Goal: Contribute content: Contribute content

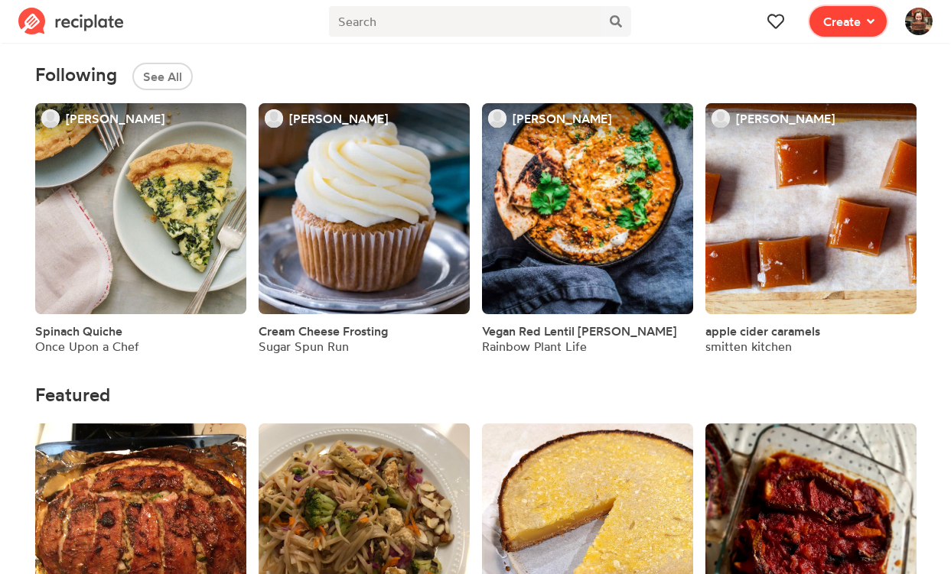
click at [852, 24] on span "Create" at bounding box center [841, 21] width 37 height 18
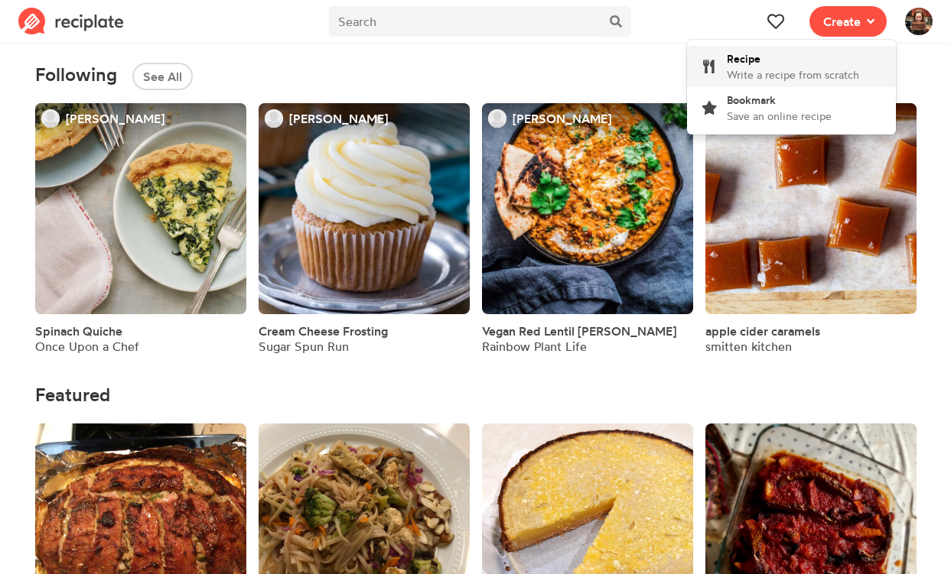
click at [778, 57] on div "Recipe Write a recipe from scratch" at bounding box center [792, 66] width 132 height 32
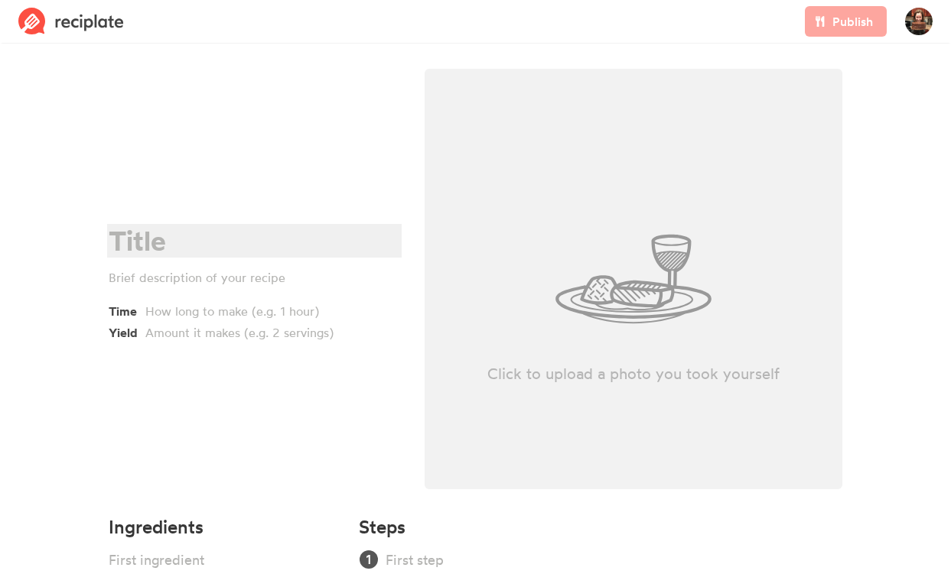
click at [141, 231] on div at bounding box center [252, 241] width 287 height 31
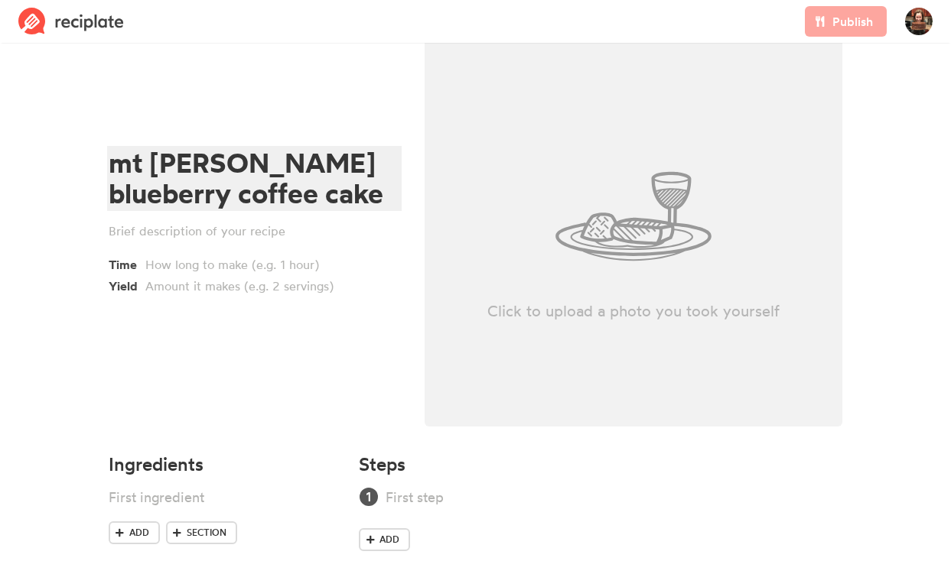
scroll to position [83, 0]
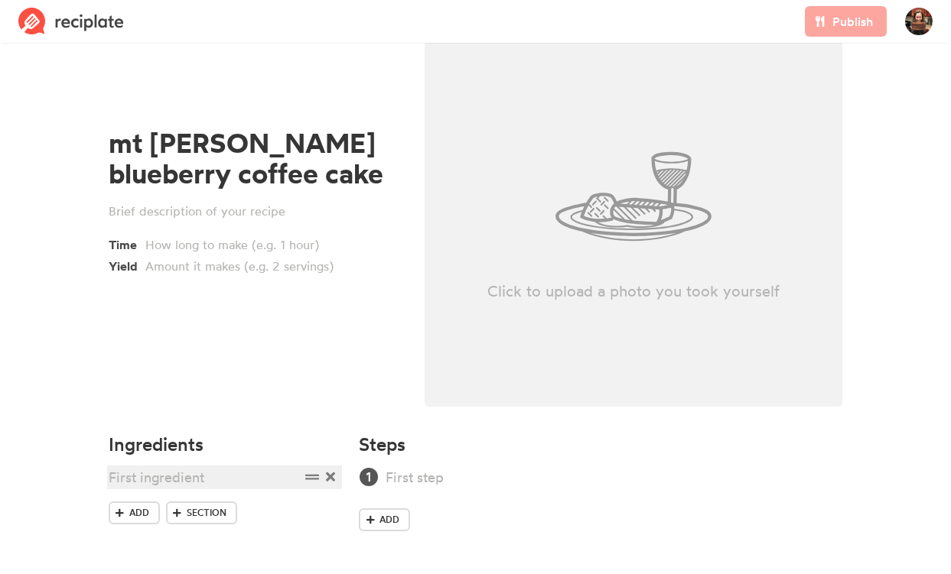
click at [132, 479] on div at bounding box center [204, 477] width 191 height 21
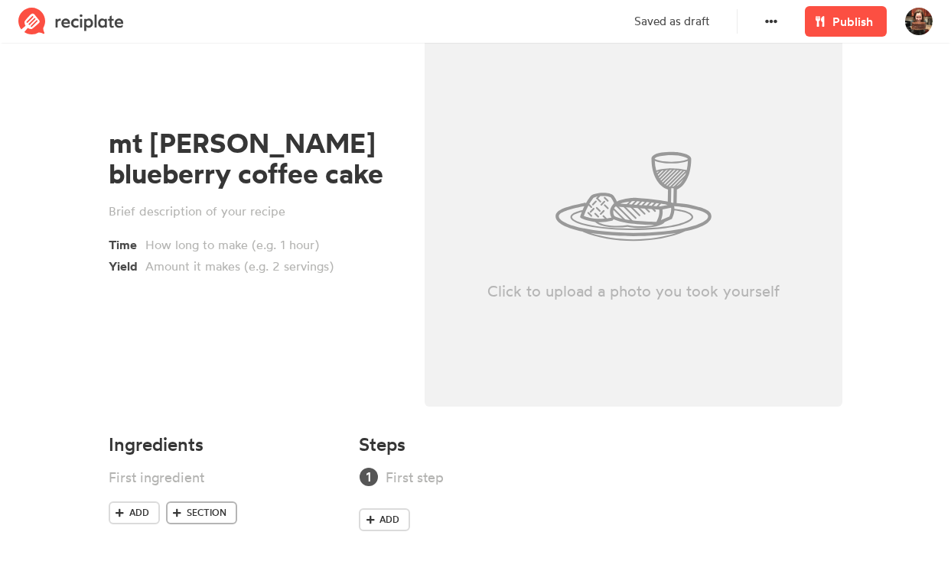
click at [206, 512] on span "Section" at bounding box center [207, 513] width 40 height 14
drag, startPoint x: 309, startPoint y: 512, endPoint x: 309, endPoint y: 480, distance: 31.4
click at [309, 480] on ul at bounding box center [225, 500] width 232 height 66
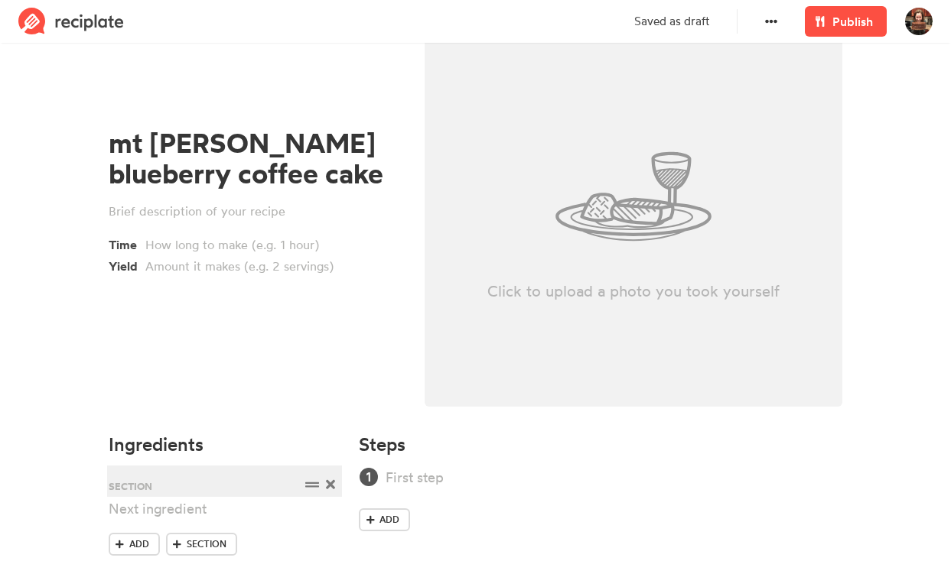
click at [169, 486] on div at bounding box center [204, 485] width 191 height 21
click at [196, 539] on span "Section" at bounding box center [207, 545] width 40 height 14
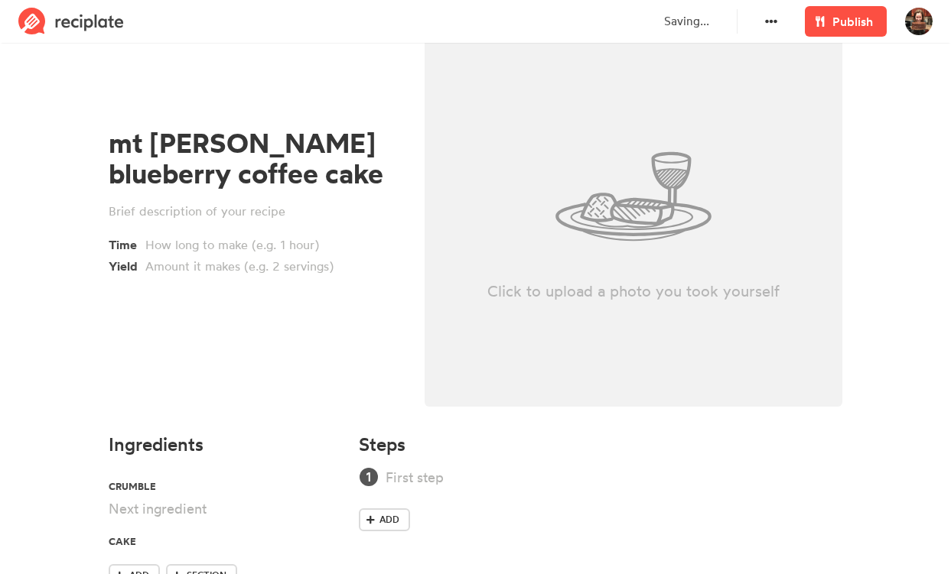
click at [73, 483] on section "mt [PERSON_NAME] blueberry coffee cake Time Yield Click to upload a photo you t…" at bounding box center [475, 301] width 951 height 672
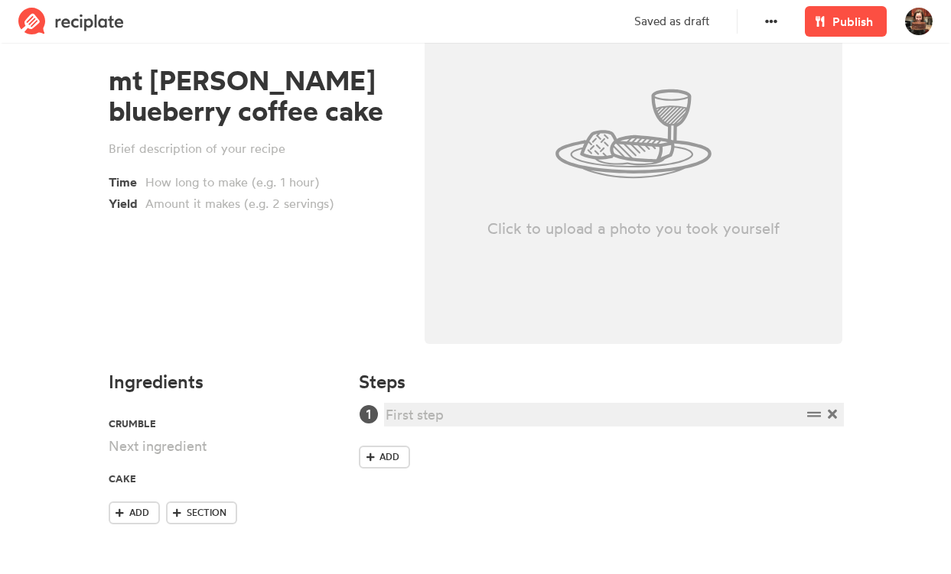
click at [420, 414] on div at bounding box center [592, 415] width 415 height 21
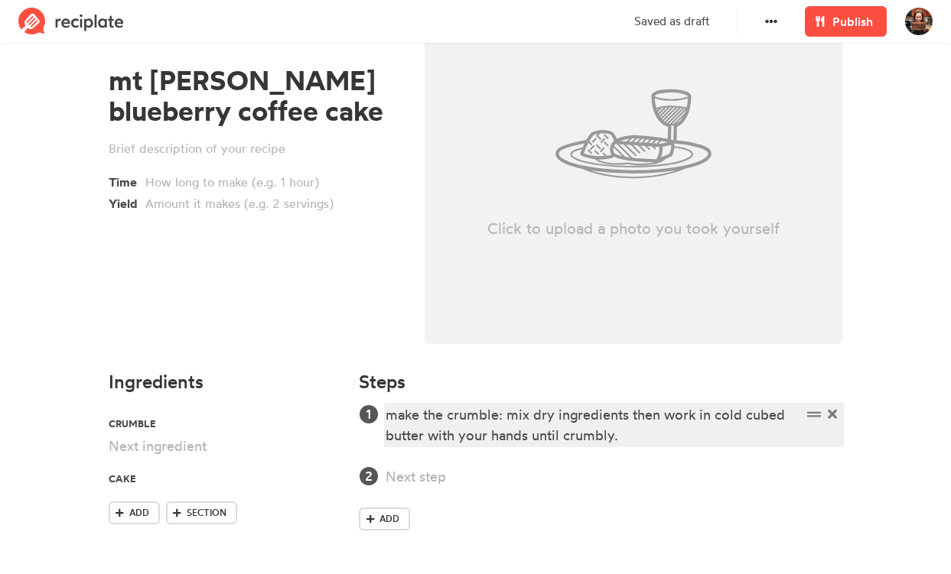
click at [609, 436] on div "make the crumble: mix dry ingredients then work in cold cubed butter with your …" at bounding box center [592, 425] width 415 height 41
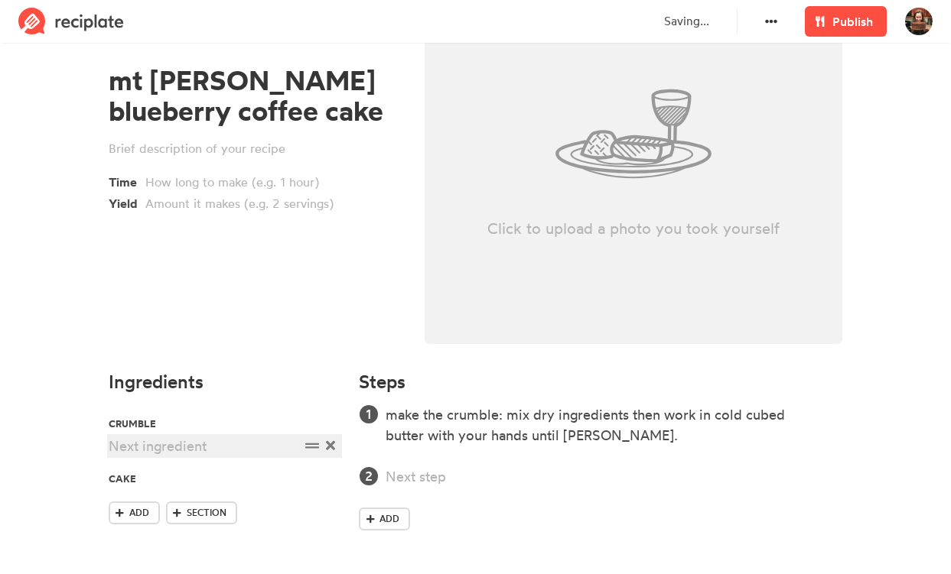
click at [154, 449] on div at bounding box center [204, 446] width 191 height 21
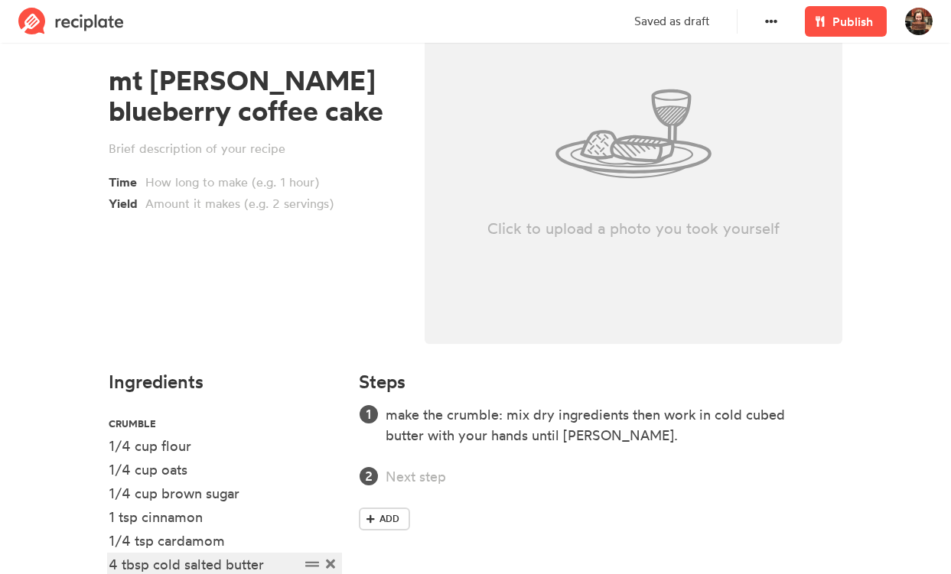
scroll to position [264, 0]
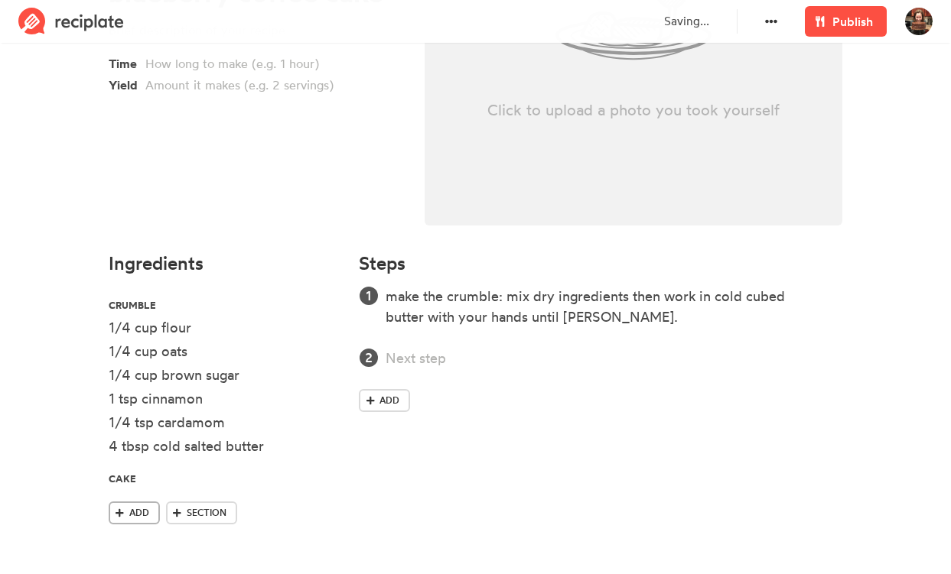
click at [144, 514] on span "Add" at bounding box center [139, 513] width 20 height 14
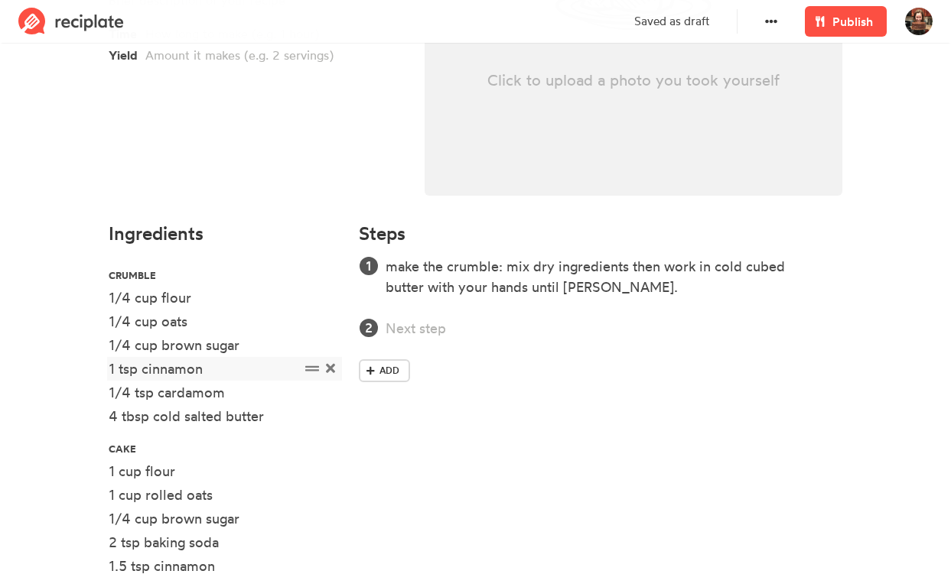
scroll to position [382, 0]
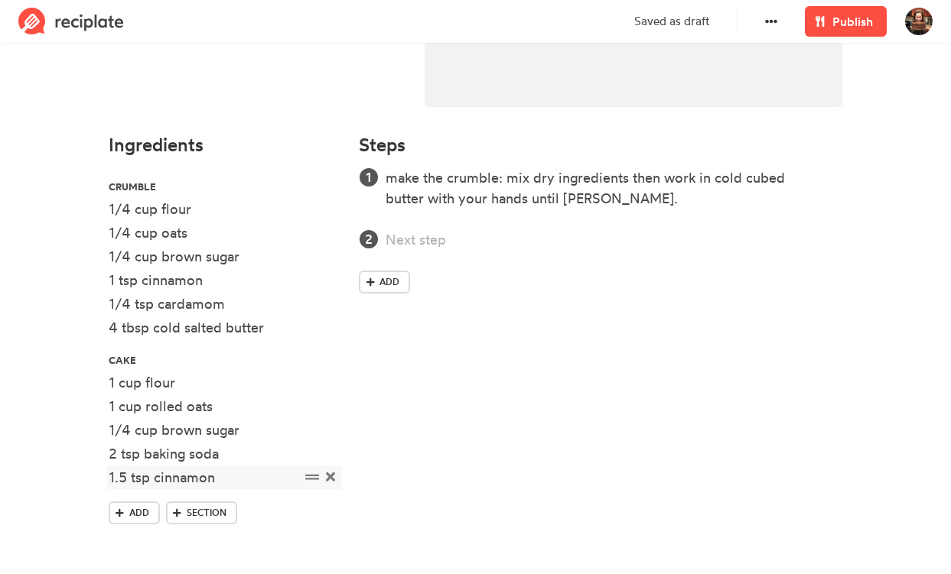
click at [125, 477] on div "1.5 tsp cinnamon" at bounding box center [204, 477] width 191 height 21
click at [254, 480] on div "1 1/2 tsp cinnamon" at bounding box center [204, 477] width 191 height 21
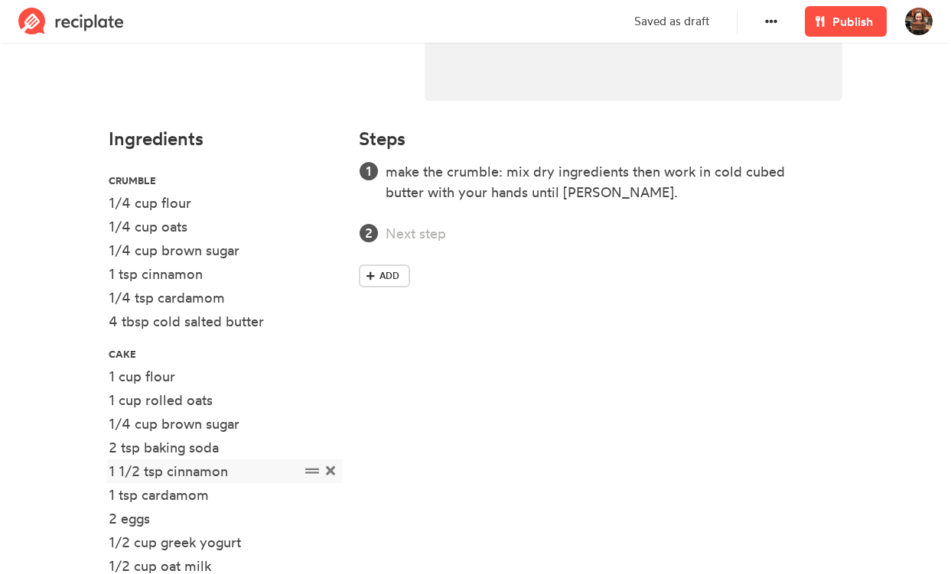
scroll to position [501, 0]
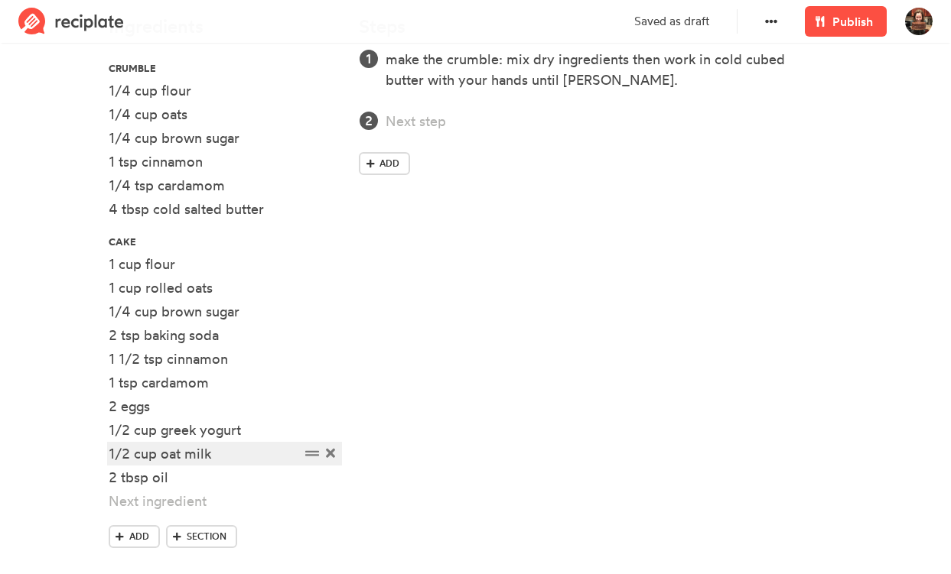
click at [174, 457] on div "1/2 cup oat milk" at bounding box center [204, 454] width 191 height 21
click at [216, 454] on div "1/2 cup milk" at bounding box center [204, 454] width 191 height 21
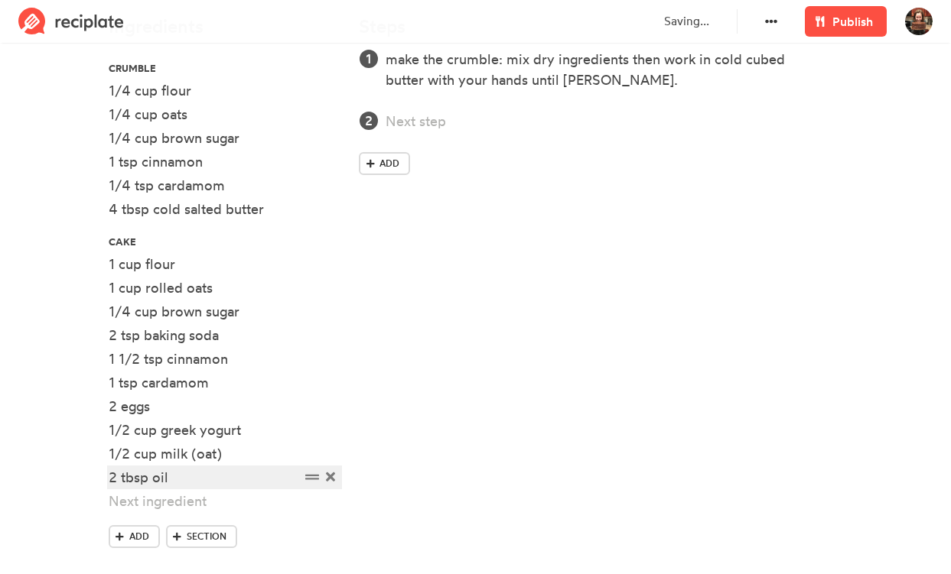
click at [213, 479] on div "2 tbsp oil" at bounding box center [204, 477] width 191 height 21
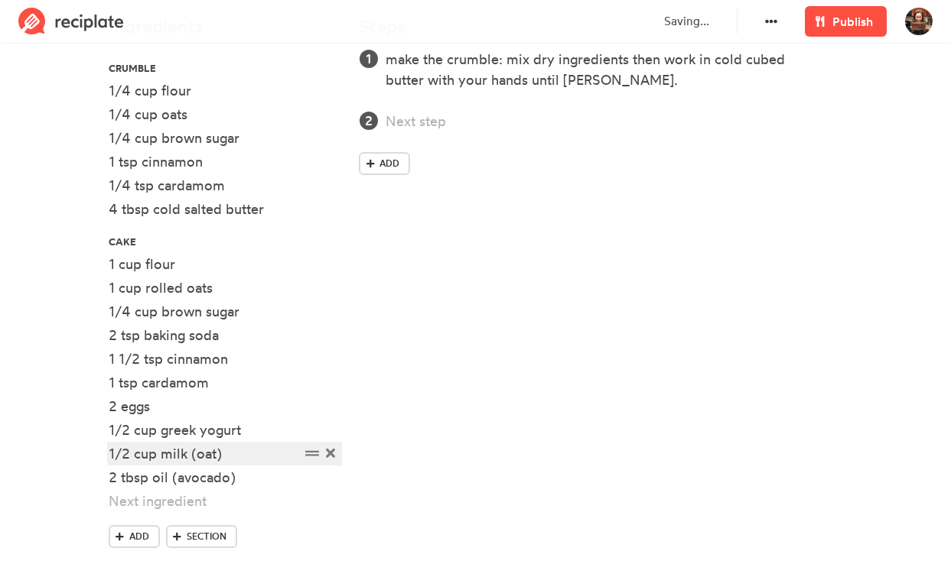
click at [197, 457] on div "1/2 cup milk (oat)" at bounding box center [204, 454] width 191 height 21
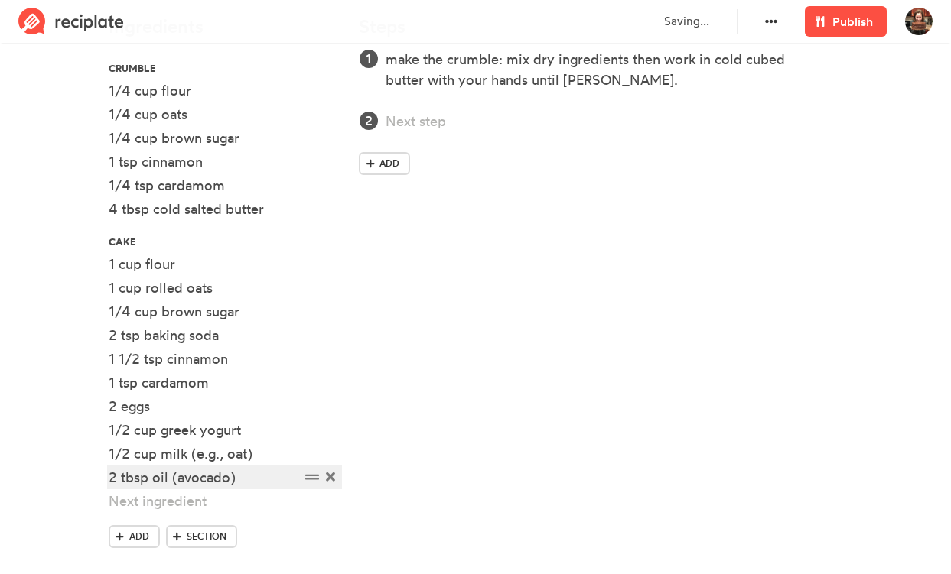
click at [177, 479] on div "2 tbsp oil (avocado)" at bounding box center [204, 477] width 191 height 21
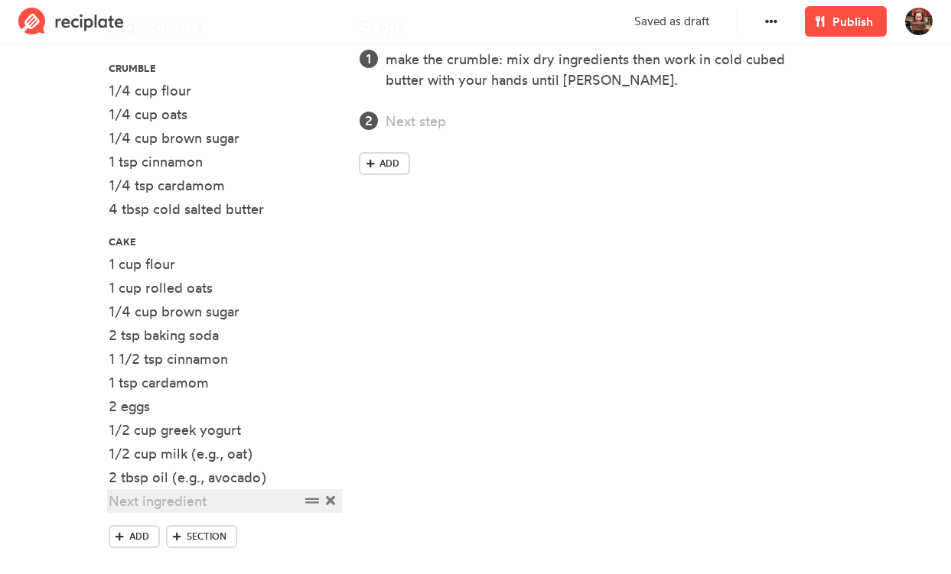
click at [217, 499] on div at bounding box center [204, 501] width 191 height 21
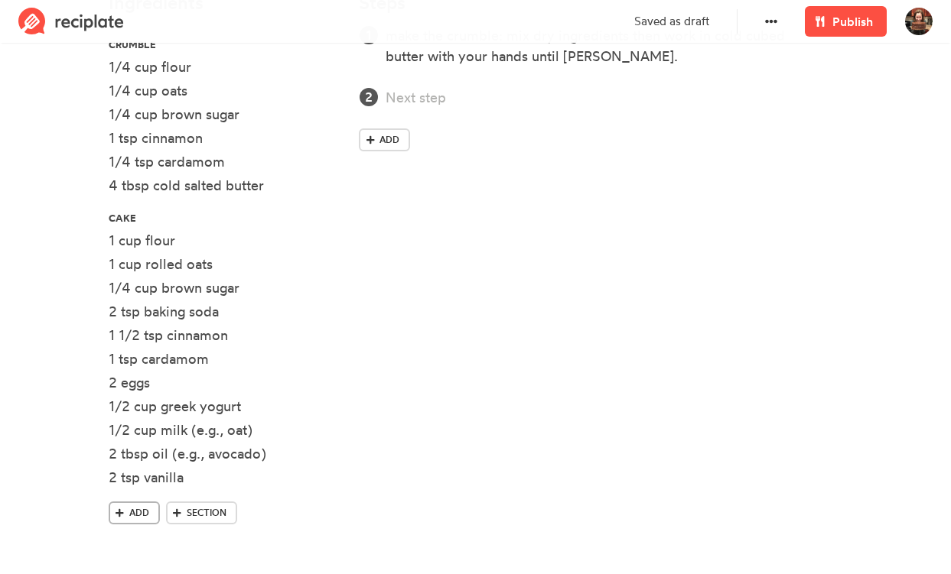
click at [131, 515] on span "Add" at bounding box center [139, 513] width 20 height 14
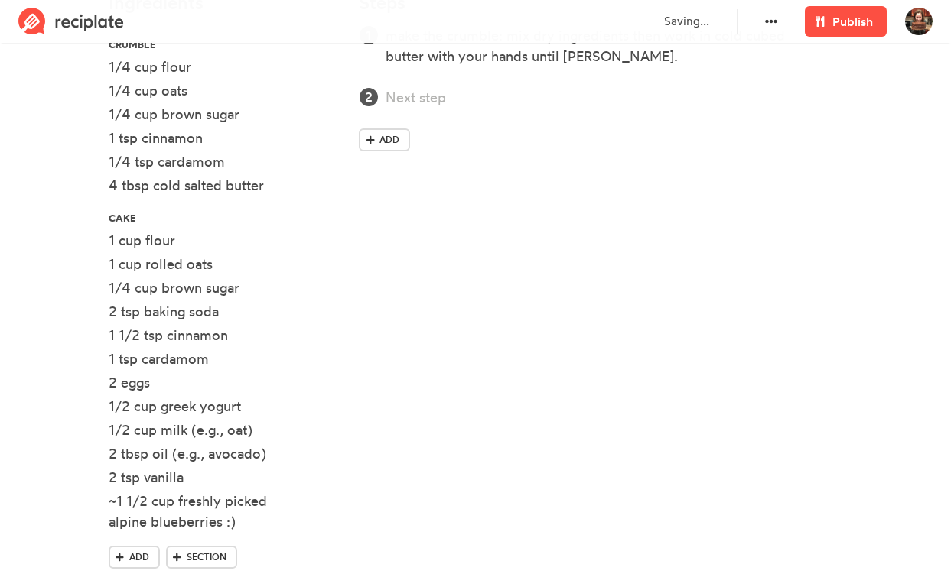
click at [404, 525] on div "Steps make the crumble: mix dry ingredients then work in cold cubed butter with…" at bounding box center [600, 294] width 502 height 623
click at [202, 549] on link "Section" at bounding box center [201, 557] width 71 height 23
click at [309, 548] on div at bounding box center [225, 549] width 232 height 28
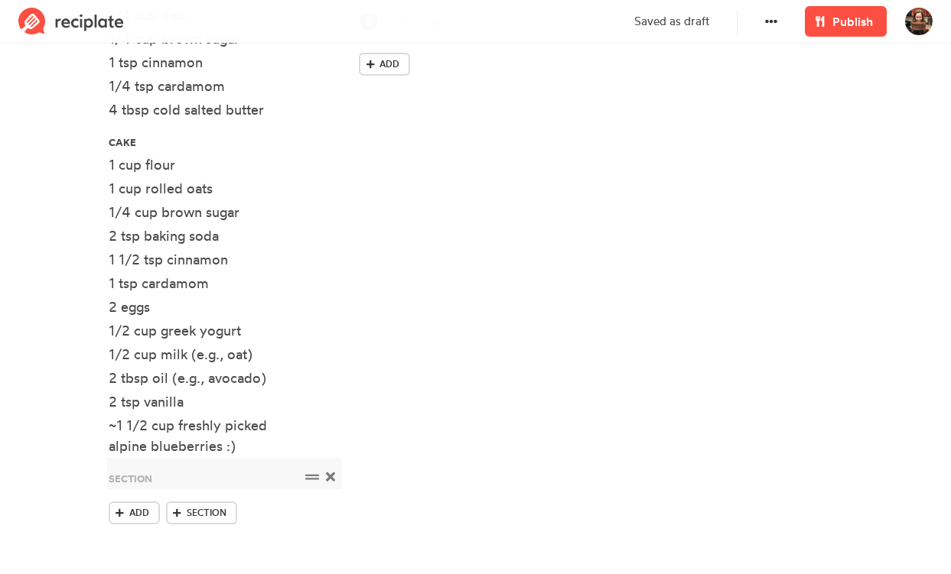
click at [327, 478] on icon at bounding box center [330, 477] width 9 height 9
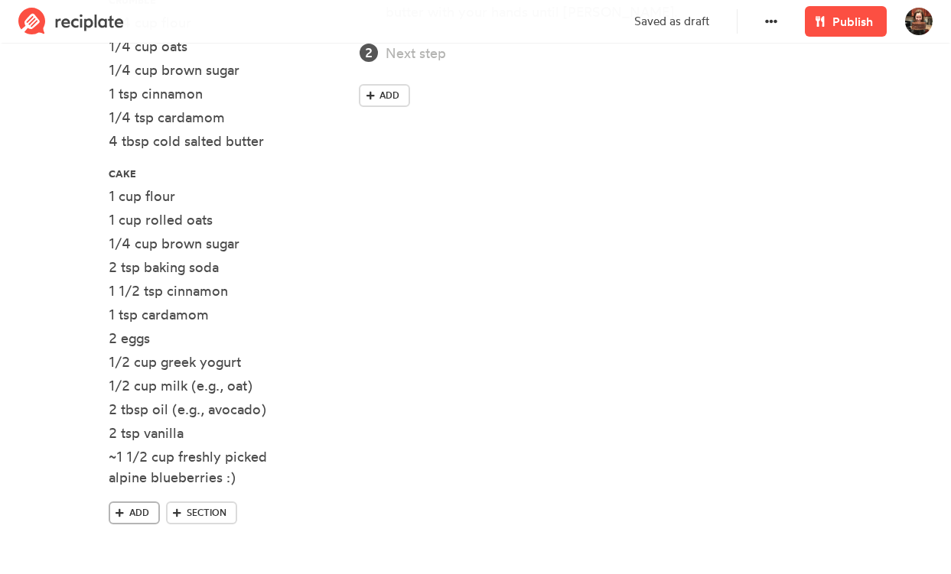
click at [146, 516] on span "Add" at bounding box center [139, 513] width 20 height 14
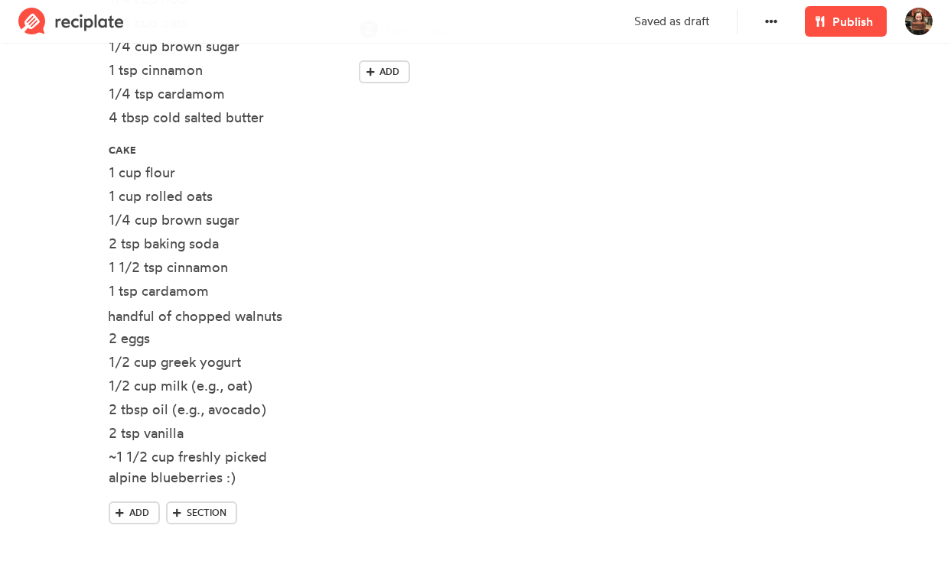
drag, startPoint x: 313, startPoint y: 476, endPoint x: 313, endPoint y: 309, distance: 167.5
click at [313, 309] on ul "crumble 1/4 cup flour 1/4 cup oats 1/4 cup brown sugar 1 tsp cinnamon 1/4 tsp c…" at bounding box center [225, 229] width 232 height 544
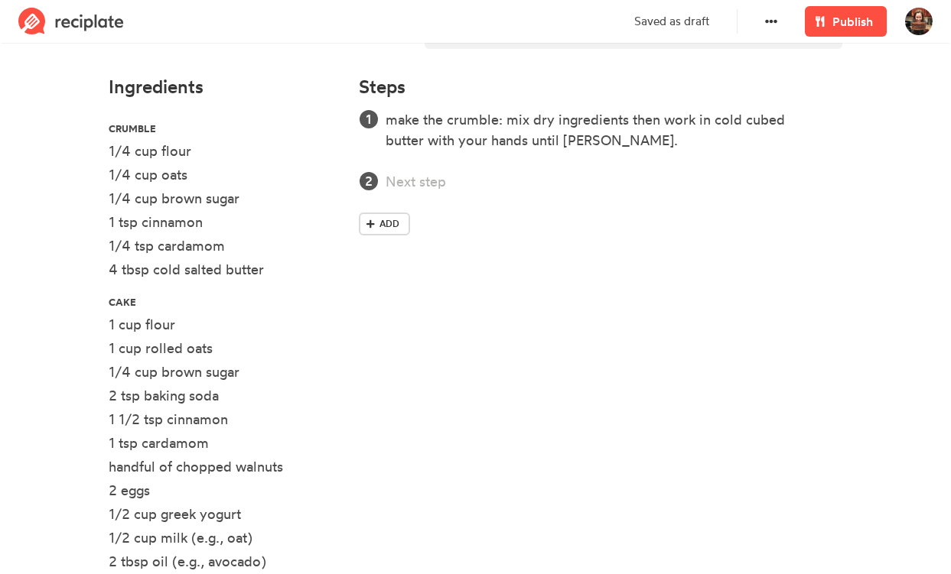
scroll to position [440, 0]
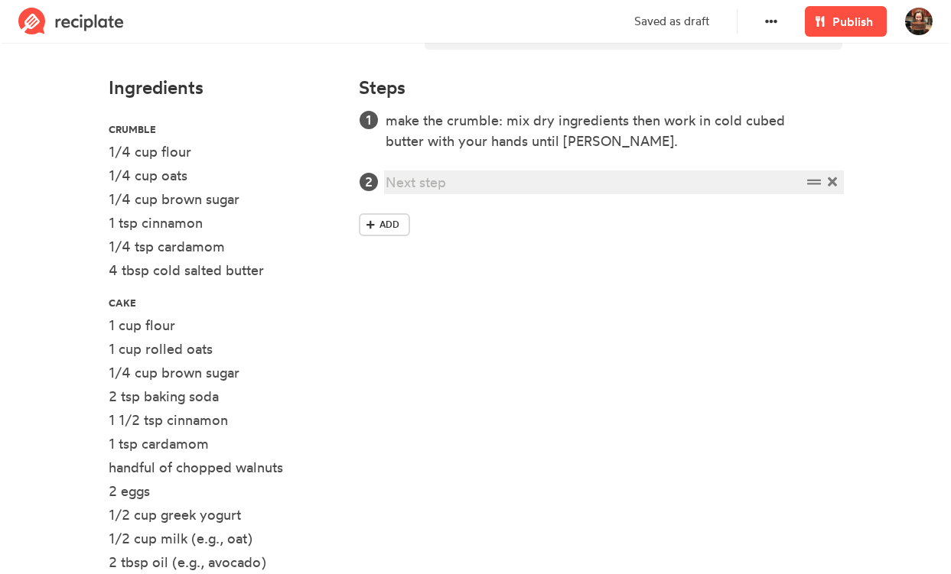
click at [408, 180] on div at bounding box center [592, 182] width 415 height 21
click at [388, 182] on div "mix the dry ingredients" at bounding box center [592, 182] width 415 height 21
click at [667, 177] on div "make the batter: mix the dry ingredients" at bounding box center [592, 182] width 415 height 21
click at [672, 190] on div "make the batter: mix the dry ingredients" at bounding box center [592, 182] width 415 height 21
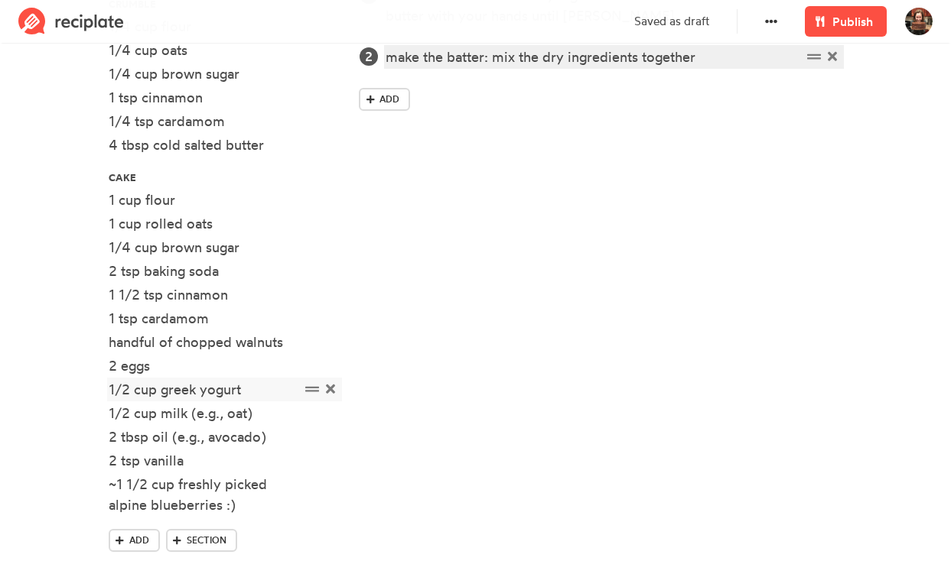
scroll to position [567, 0]
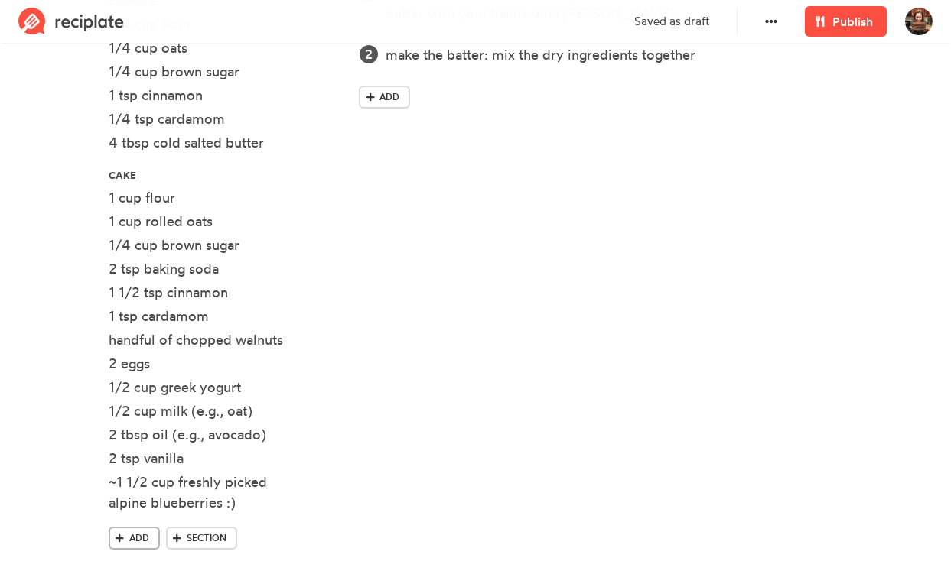
click at [142, 541] on span "Add" at bounding box center [139, 538] width 20 height 14
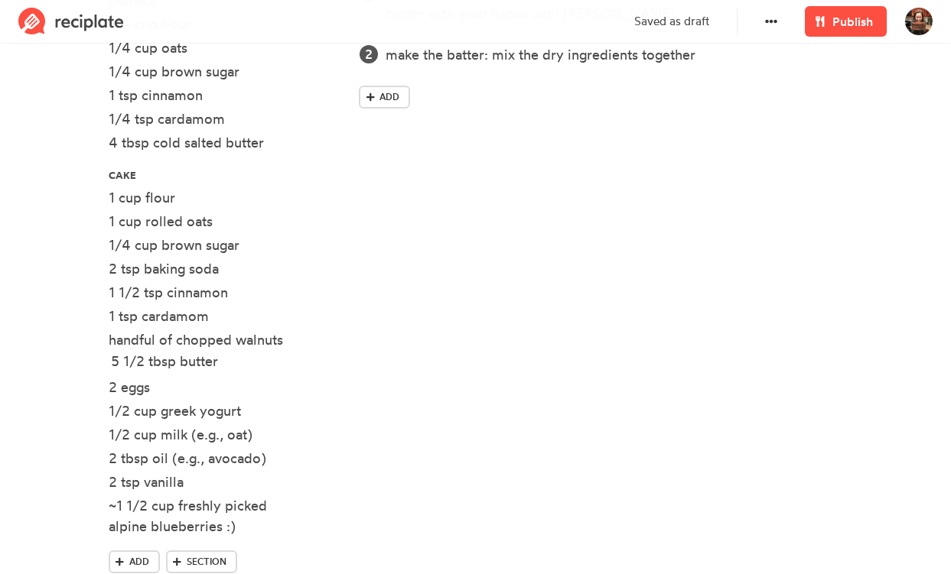
drag, startPoint x: 313, startPoint y: 526, endPoint x: 315, endPoint y: 356, distance: 169.8
click at [315, 356] on ul "crumble 1/4 cup flour 1/4 cup oats 1/4 cup brown sugar 1 tsp cinnamon 1/4 tsp c…" at bounding box center [225, 266] width 232 height 568
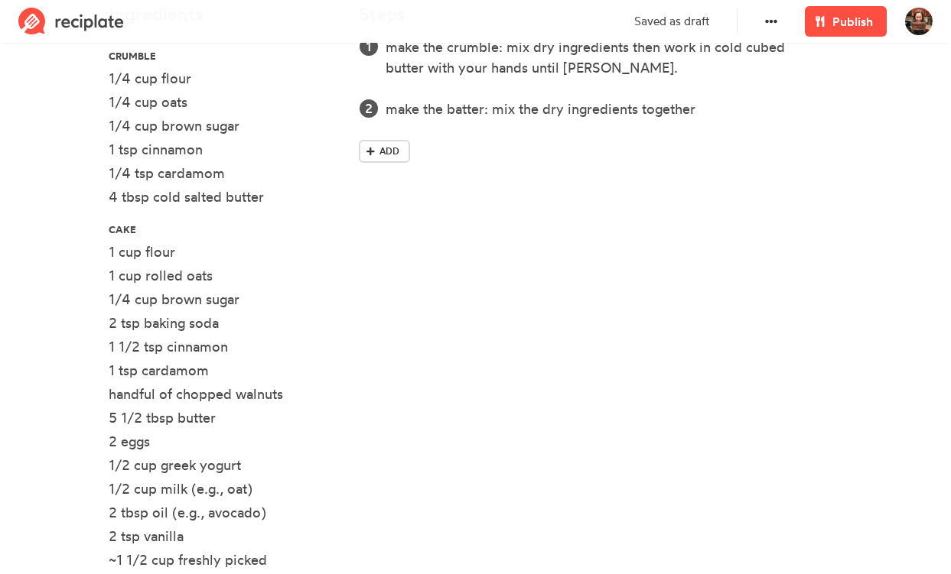
scroll to position [494, 0]
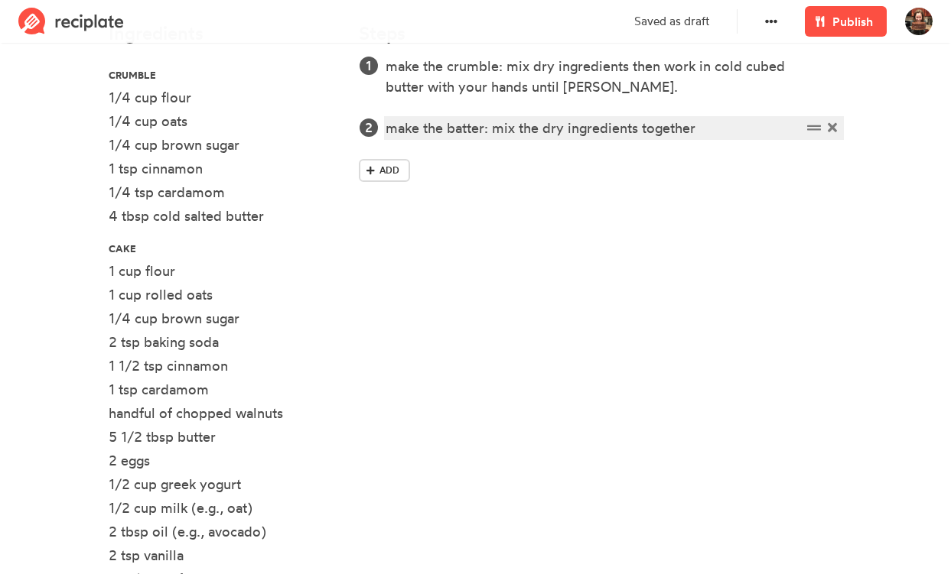
click at [710, 128] on div "make the batter: mix the dry ingredients together" at bounding box center [592, 128] width 415 height 21
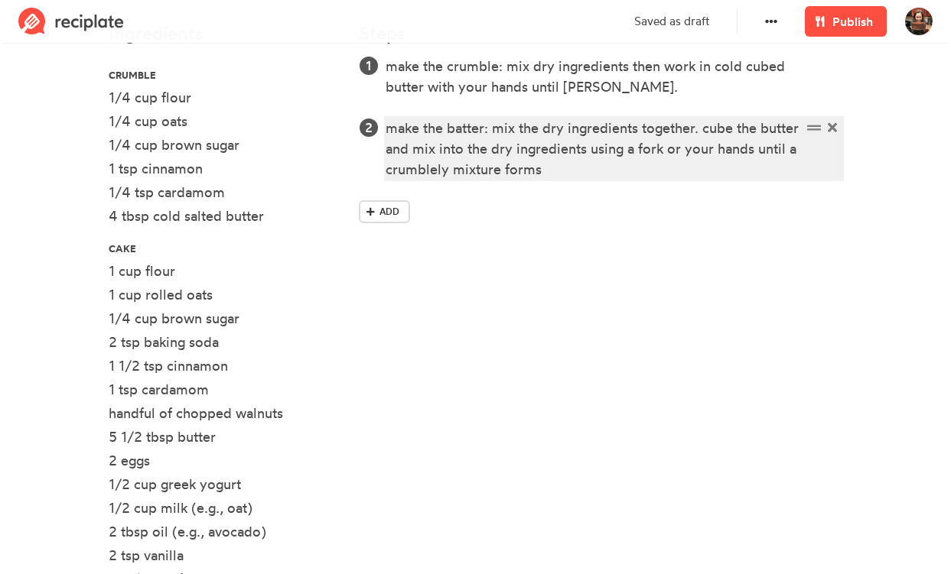
click at [468, 171] on div "make the batter: mix the dry ingredients together. cube the butter and mix into…" at bounding box center [592, 149] width 415 height 62
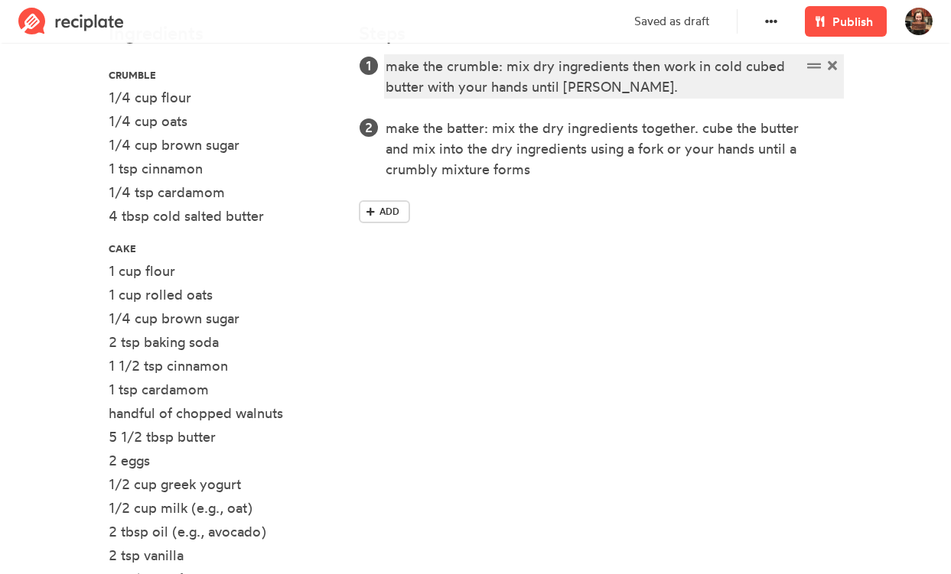
click at [616, 90] on div "make the crumble: mix dry ingredients then work in cold cubed butter with your …" at bounding box center [592, 76] width 415 height 41
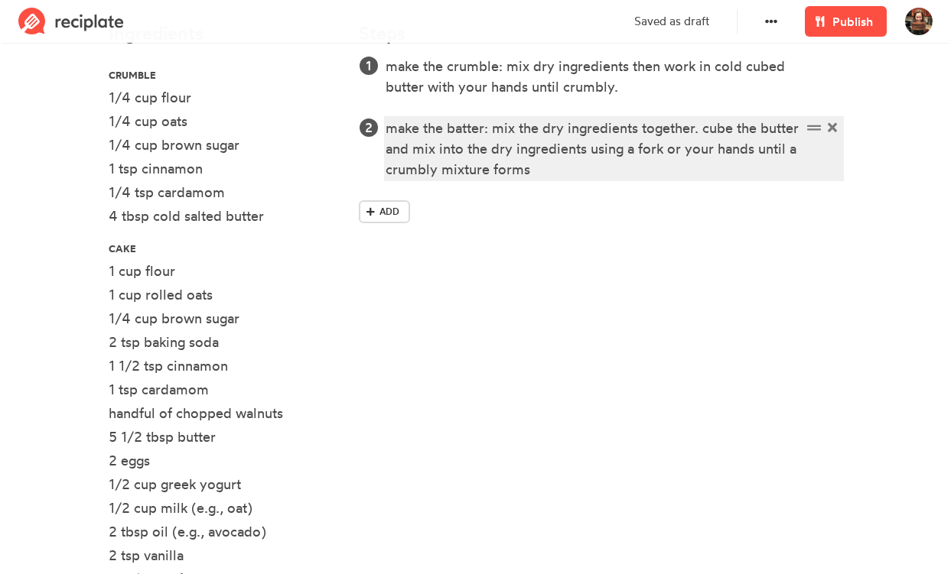
click at [622, 166] on div "make the batter: mix the dry ingredients together. cube the butter and mix into…" at bounding box center [592, 149] width 415 height 62
click at [458, 166] on div "make the batter: mix the dry ingredients together. cube the butter and mix into…" at bounding box center [592, 149] width 415 height 62
click at [629, 164] on div "make the batter: mix the dry ingredients together. cube the butter and mix into…" at bounding box center [592, 149] width 415 height 62
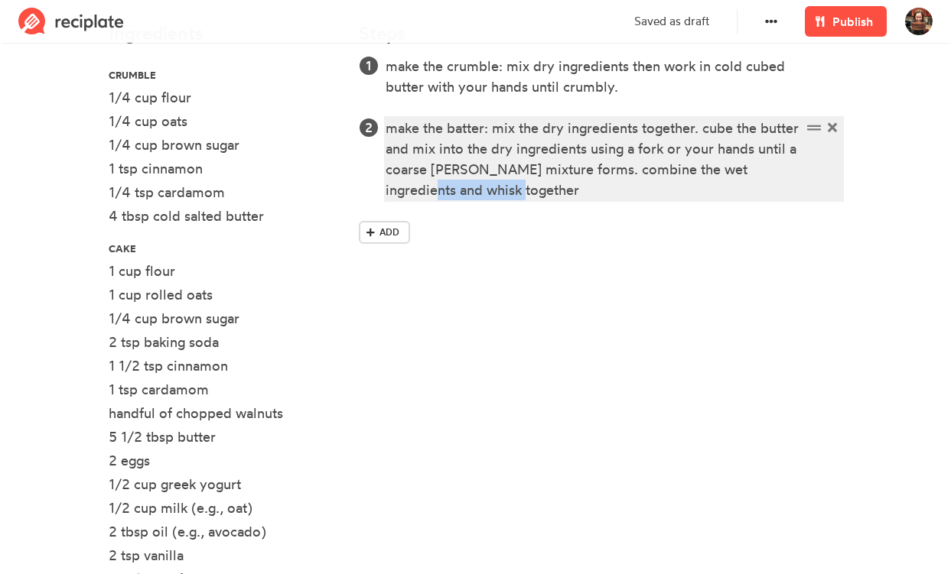
drag, startPoint x: 414, startPoint y: 190, endPoint x: 558, endPoint y: 190, distance: 144.5
click at [558, 190] on div "make the batter: mix the dry ingredients together. cube the butter and mix into…" at bounding box center [592, 159] width 415 height 83
copy div "whisk together"
click at [638, 168] on div "make the batter: mix the dry ingredients together. cube the butter and mix into…" at bounding box center [592, 159] width 415 height 83
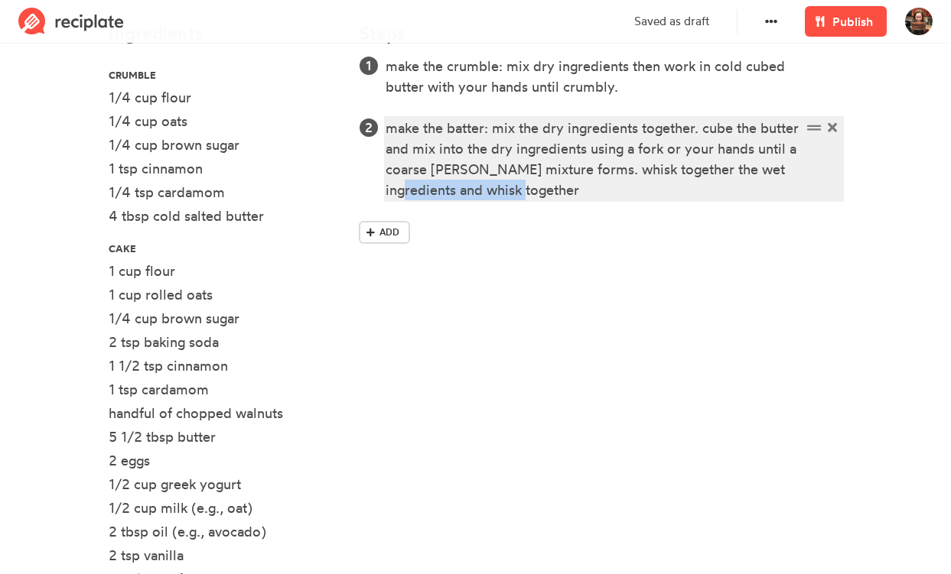
drag, startPoint x: 587, startPoint y: 187, endPoint x: 455, endPoint y: 190, distance: 131.6
click at [455, 190] on div "make the batter: mix the dry ingredients together. cube the butter and mix into…" at bounding box center [592, 159] width 415 height 83
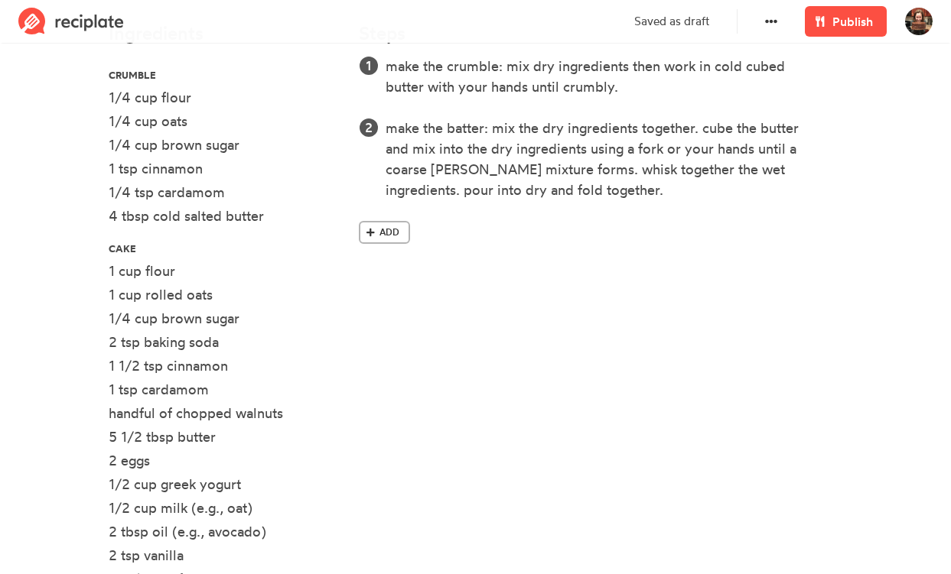
click at [365, 231] on span at bounding box center [370, 233] width 14 height 14
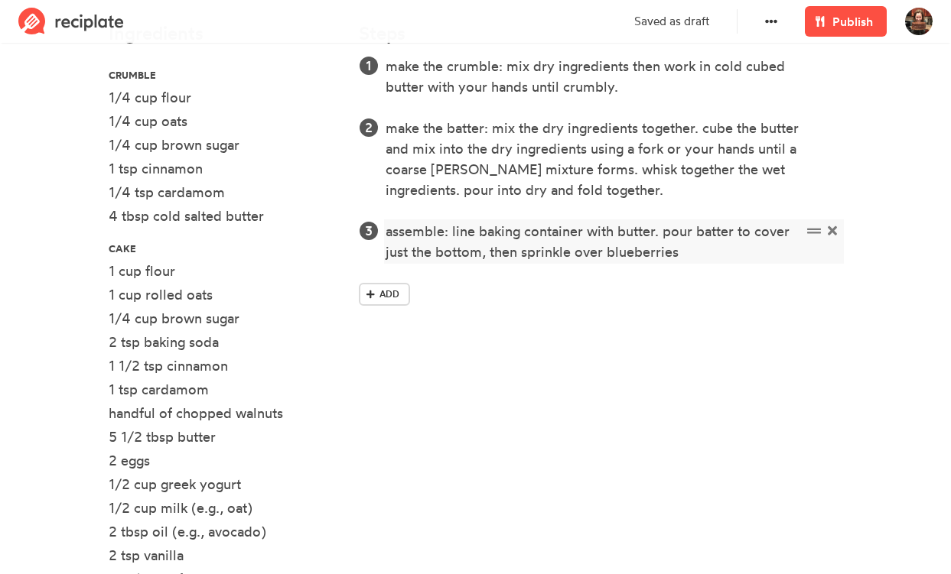
click at [607, 256] on div "assemble: line baking container with butter. pour batter to cover just the bott…" at bounding box center [592, 241] width 415 height 41
click at [730, 249] on div "assemble: line baking container with butter. pour batter to cover just the bott…" at bounding box center [592, 241] width 415 height 41
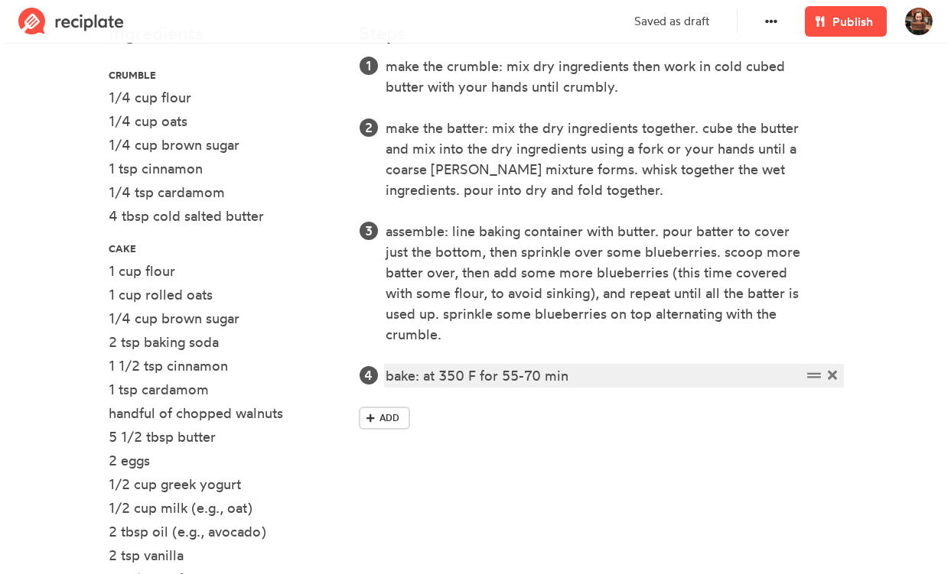
click at [669, 375] on div "bake: at 350 F for 55-70 min" at bounding box center [592, 376] width 415 height 21
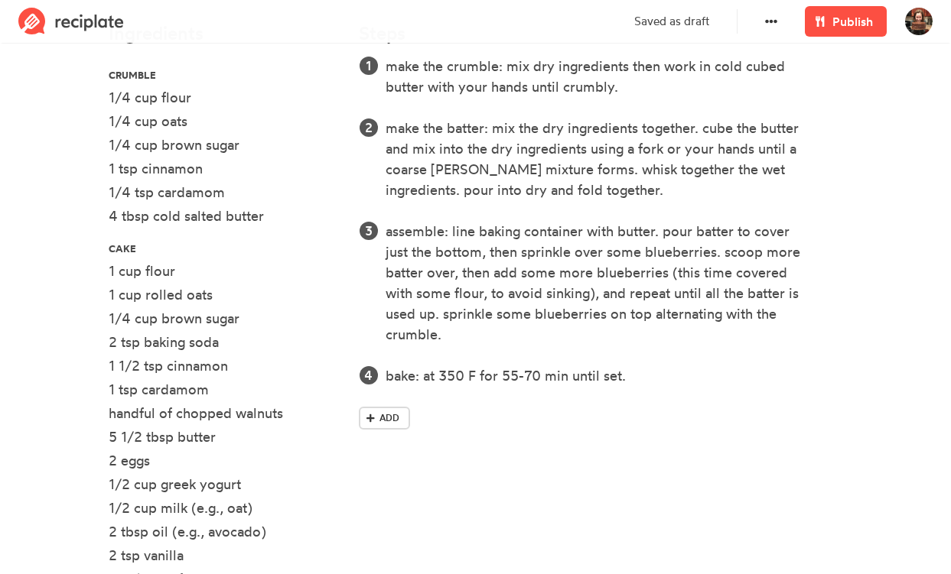
click at [643, 490] on div "Steps make the crumble: mix dry ingredients then work in cold cubed butter with…" at bounding box center [600, 349] width 502 height 671
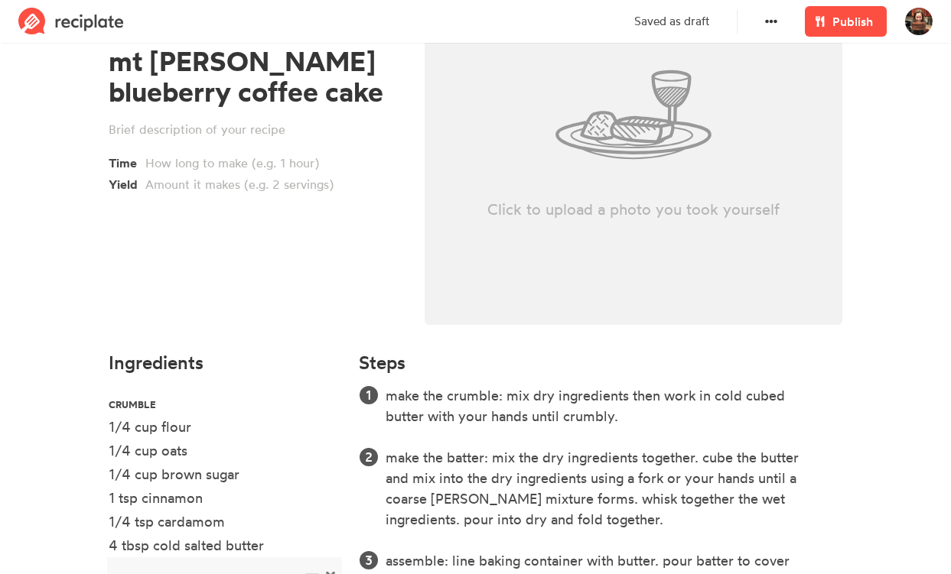
scroll to position [76, 0]
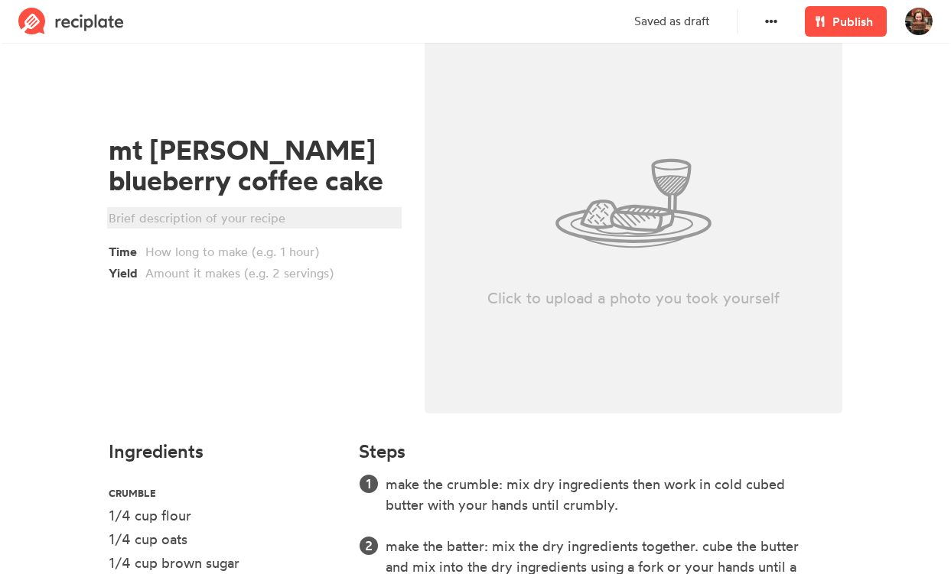
click at [178, 220] on div at bounding box center [252, 218] width 287 height 18
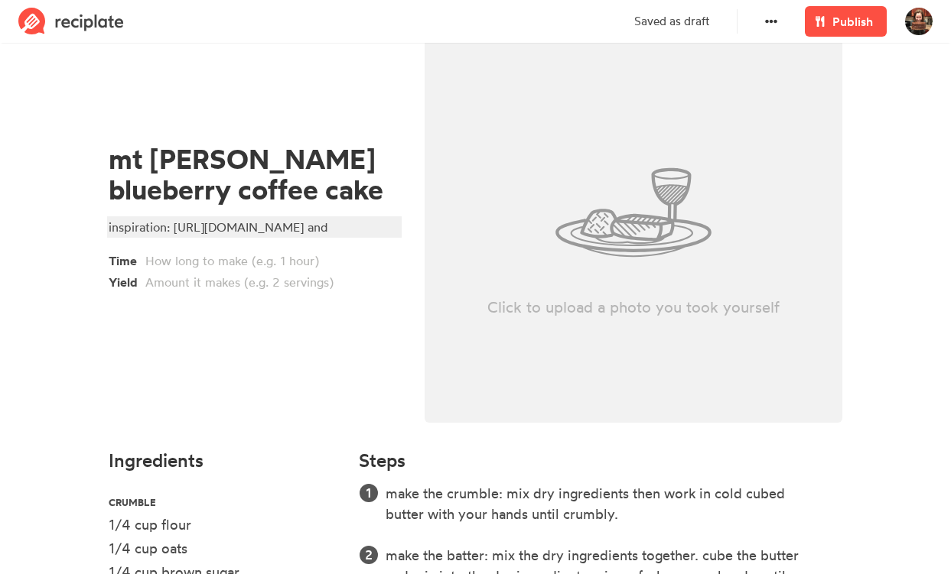
click at [326, 236] on div "inspiration: [URL][DOMAIN_NAME] and" at bounding box center [252, 227] width 287 height 18
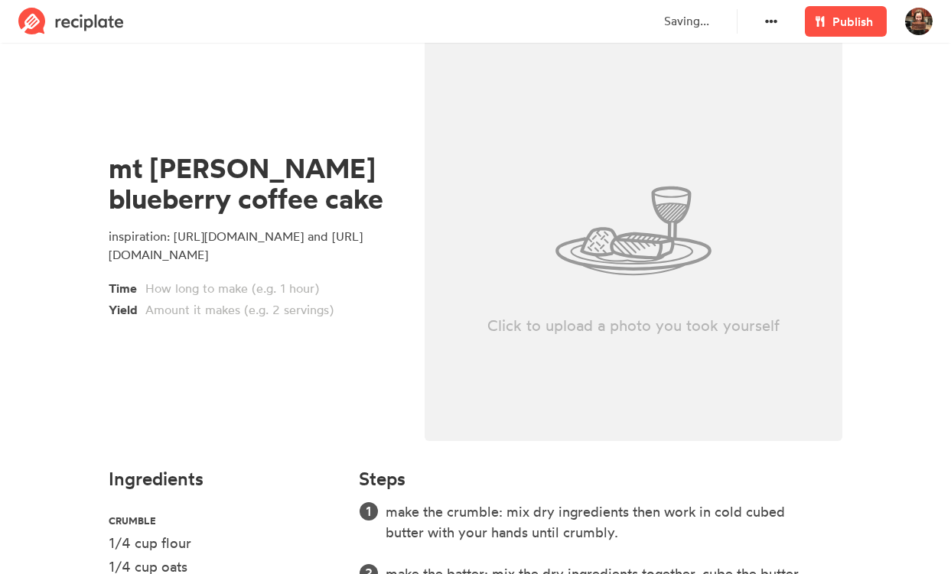
click at [55, 372] on section "mt [PERSON_NAME] blueberry coffee cake inspiration: [URL][DOMAIN_NAME] and [URL…" at bounding box center [475, 570] width 951 height 1143
click at [853, 11] on link "Publish" at bounding box center [845, 21] width 82 height 31
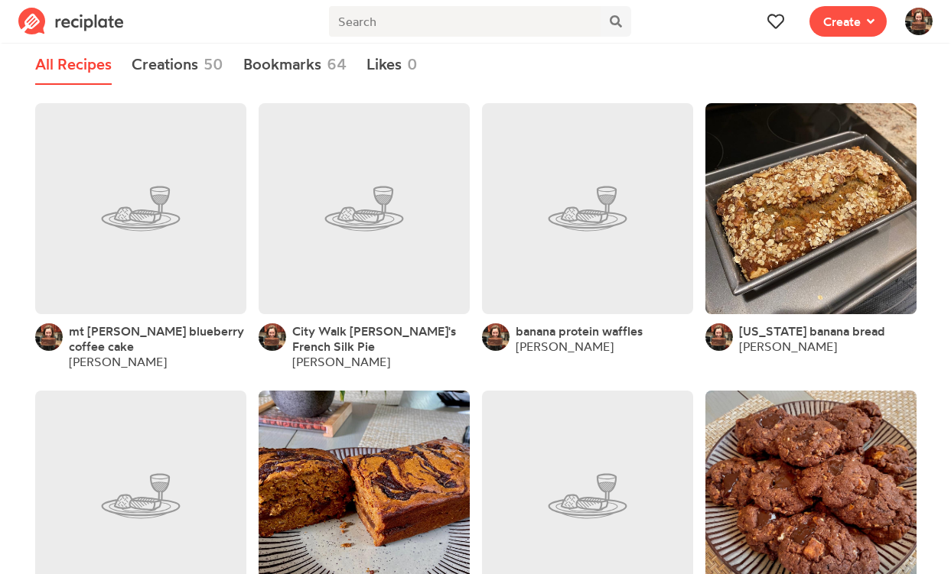
scroll to position [4, 0]
